Goal: Find specific fact: Find specific fact

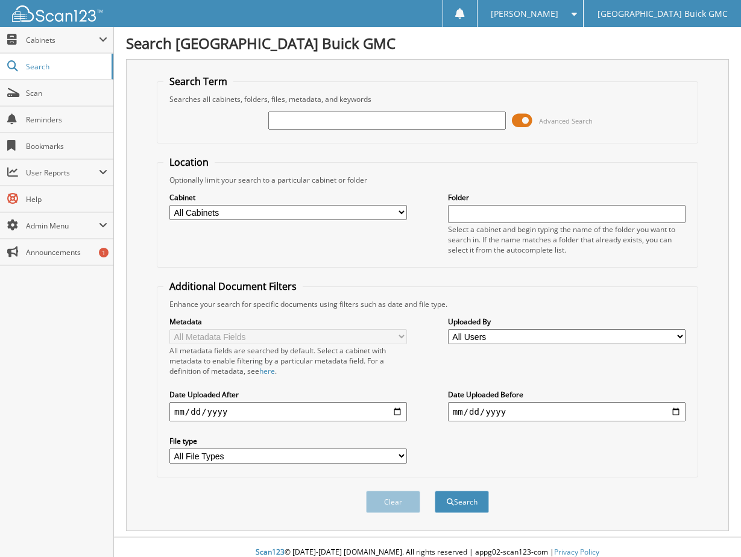
click at [309, 119] on input "text" at bounding box center [386, 121] width 237 height 18
type input "G41971A"
click at [435, 491] on button "Search" at bounding box center [462, 502] width 54 height 22
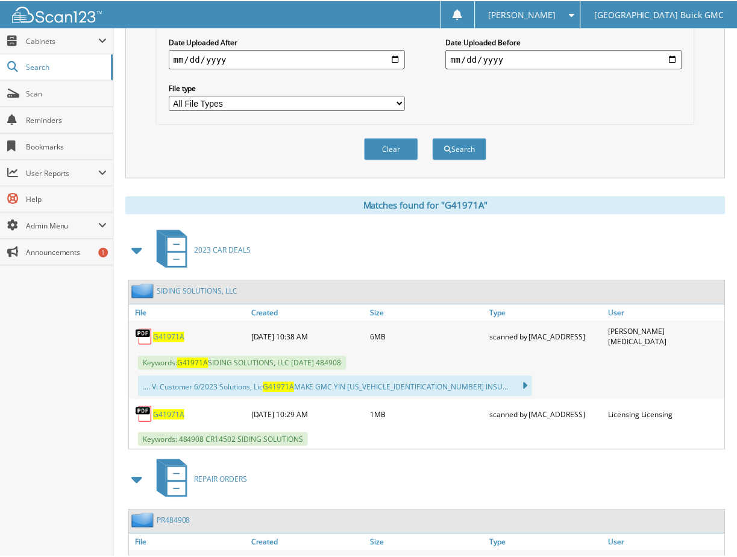
scroll to position [482, 0]
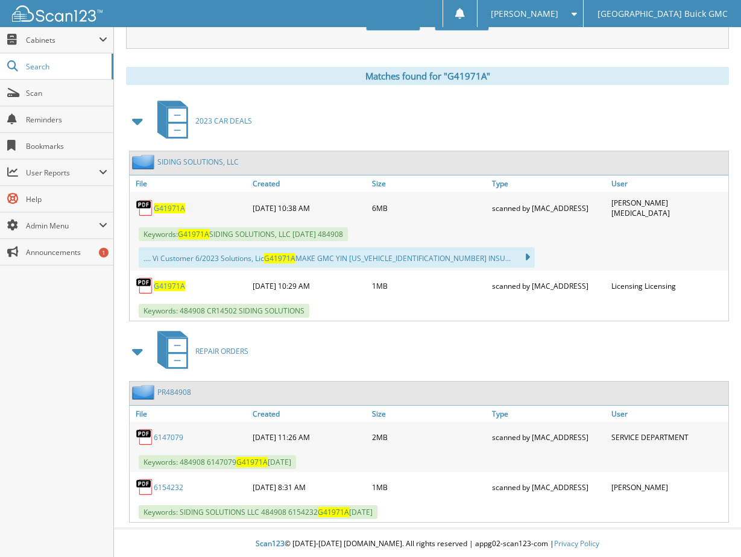
click at [168, 206] on span "G41971A" at bounding box center [169, 208] width 31 height 10
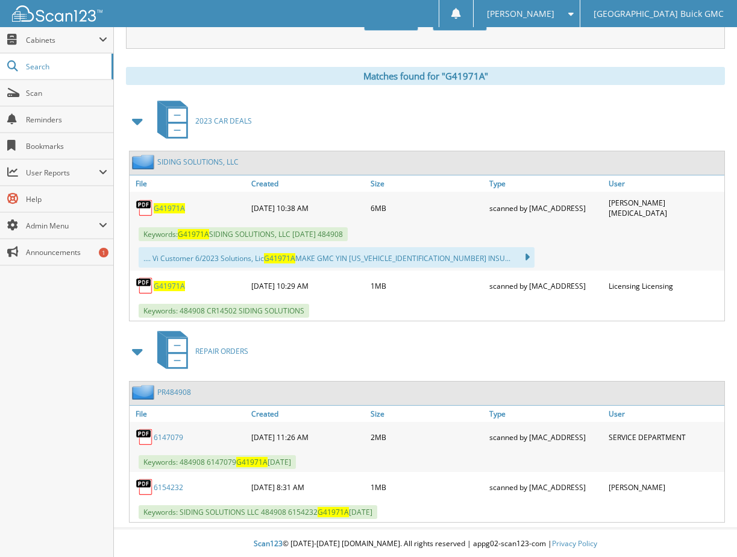
click at [159, 207] on span "G41971A" at bounding box center [169, 208] width 31 height 10
